Goal: Task Accomplishment & Management: Complete application form

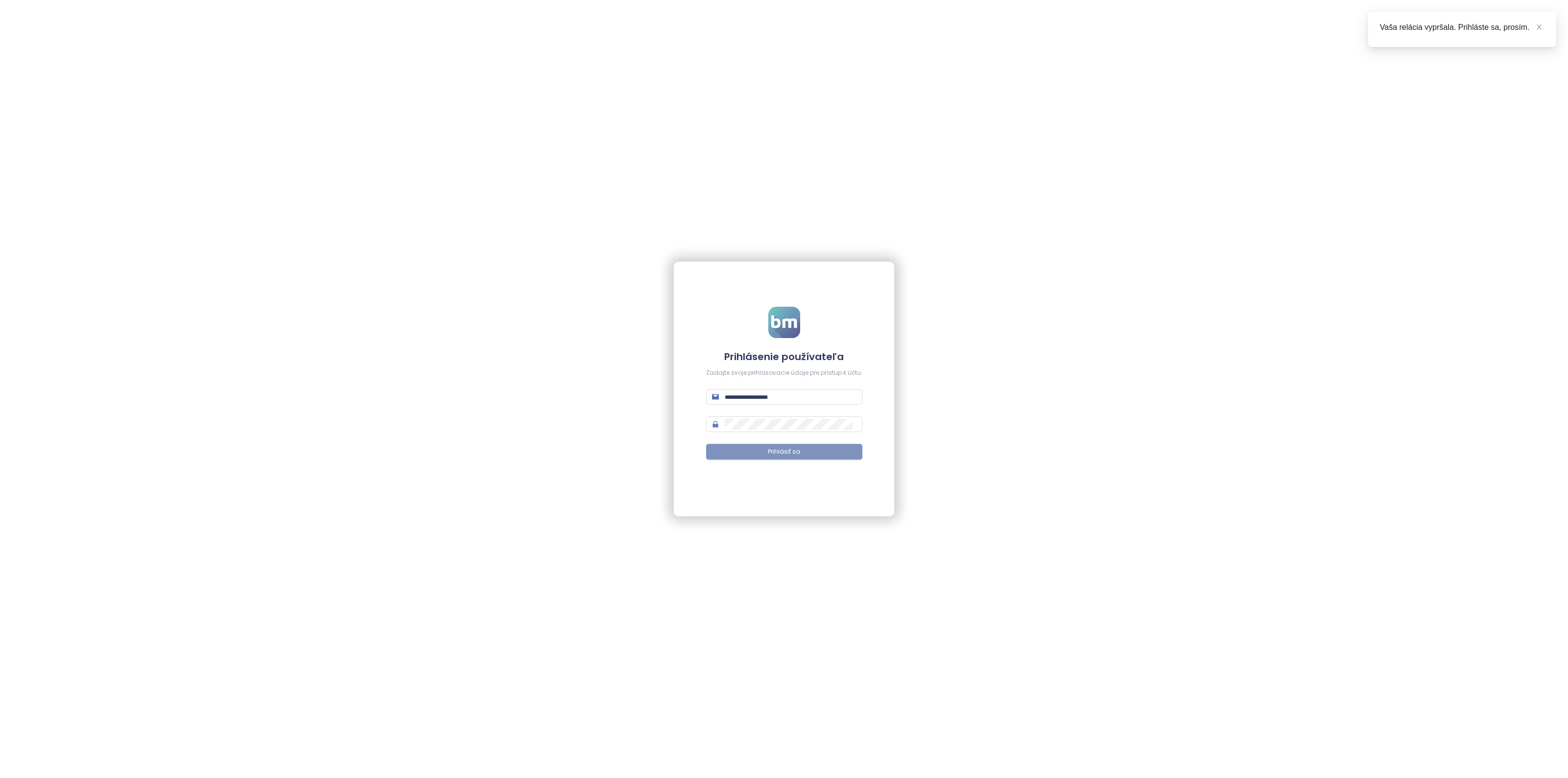
type input "**********"
click at [797, 456] on span "Prihlásiť sa" at bounding box center [783, 452] width 32 height 9
